Goal: Information Seeking & Learning: Learn about a topic

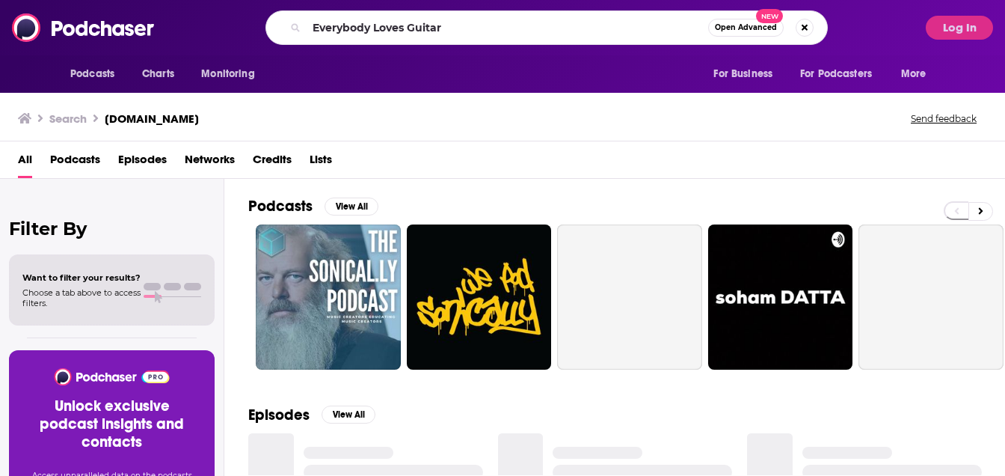
type input "Everybody Loves Guitar"
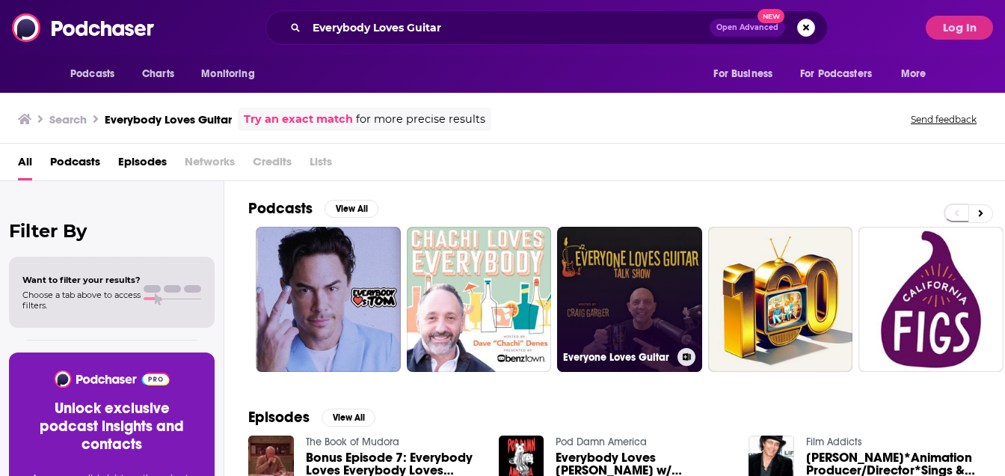
click at [639, 286] on link "Everyone Loves Guitar" at bounding box center [629, 299] width 145 height 145
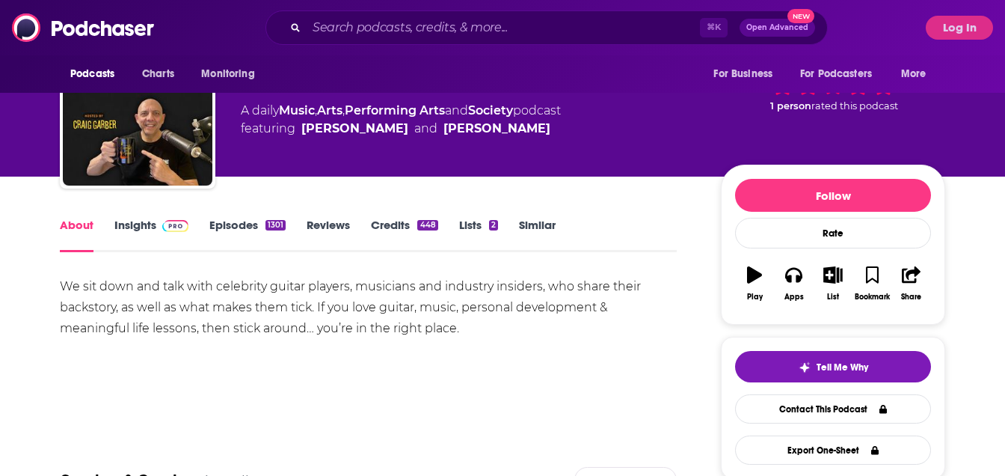
scroll to position [79, 0]
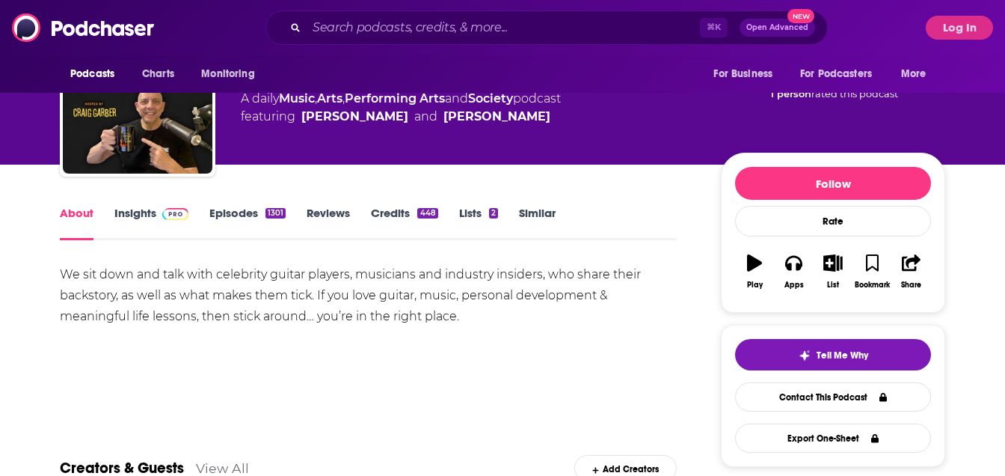
click at [150, 224] on link "Insights" at bounding box center [151, 223] width 74 height 34
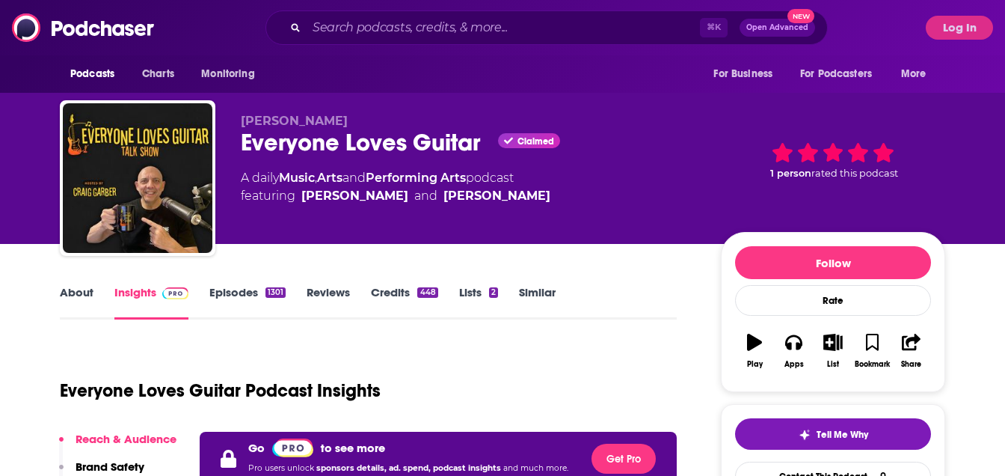
scroll to position [111, 0]
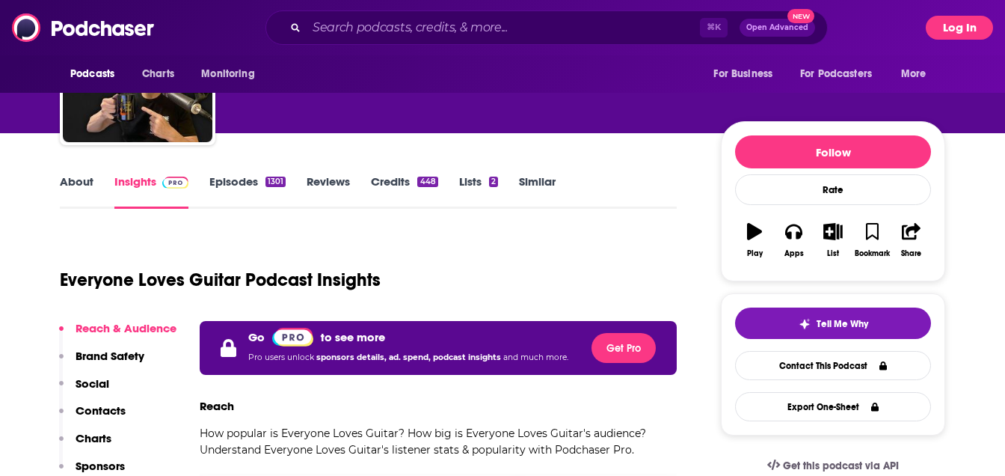
click at [956, 34] on button "Log In" at bounding box center [959, 28] width 67 height 24
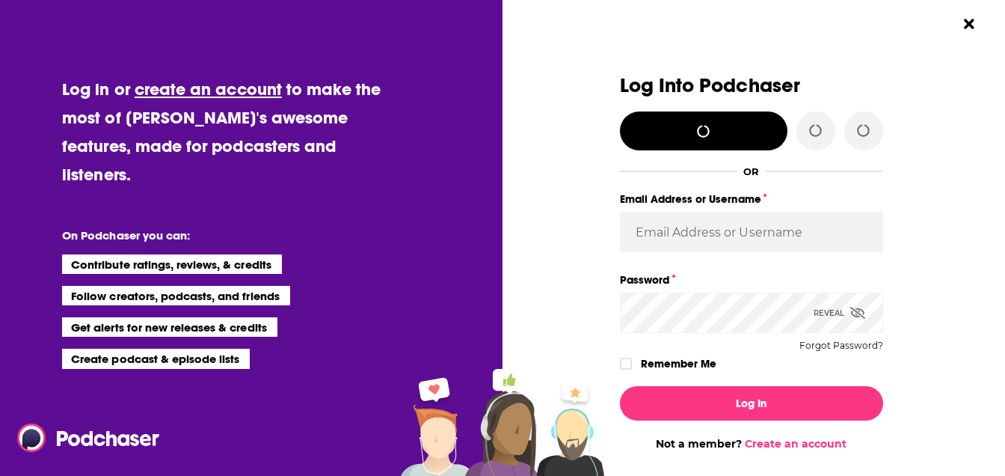
scroll to position [0, 0]
click at [680, 264] on div "Email Address or Username" at bounding box center [751, 229] width 263 height 81
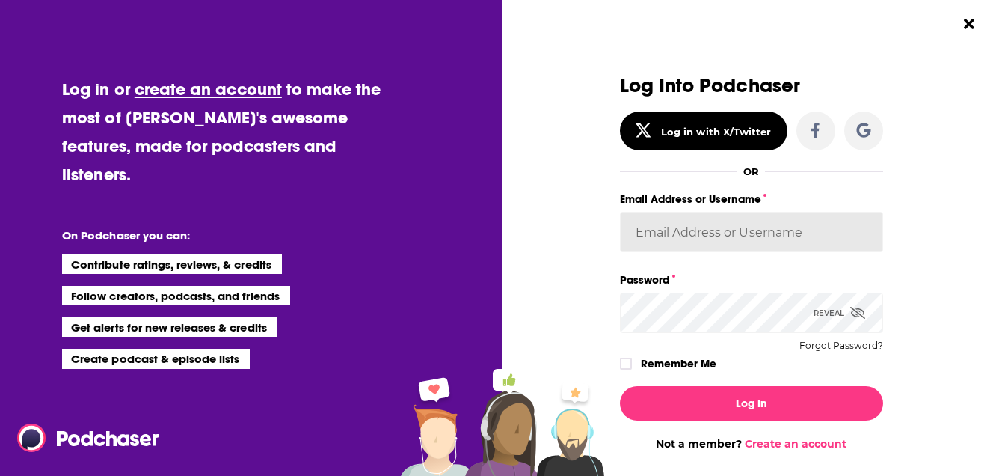
click at [681, 242] on input "Email Address or Username" at bounding box center [751, 232] width 263 height 40
type input "RebeccaShapiro"
click at [624, 359] on icon "Dialog" at bounding box center [625, 363] width 9 height 9
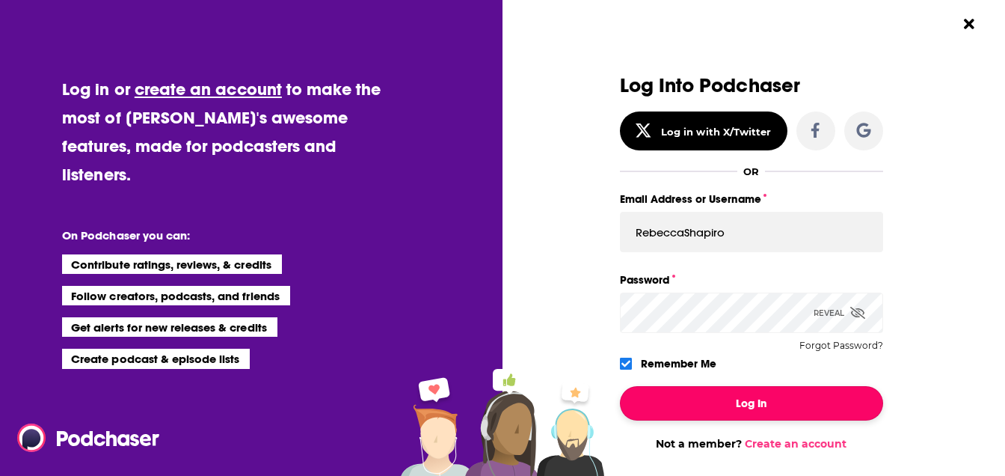
click at [690, 393] on button "Log In" at bounding box center [751, 403] width 263 height 34
